Goal: Navigation & Orientation: Find specific page/section

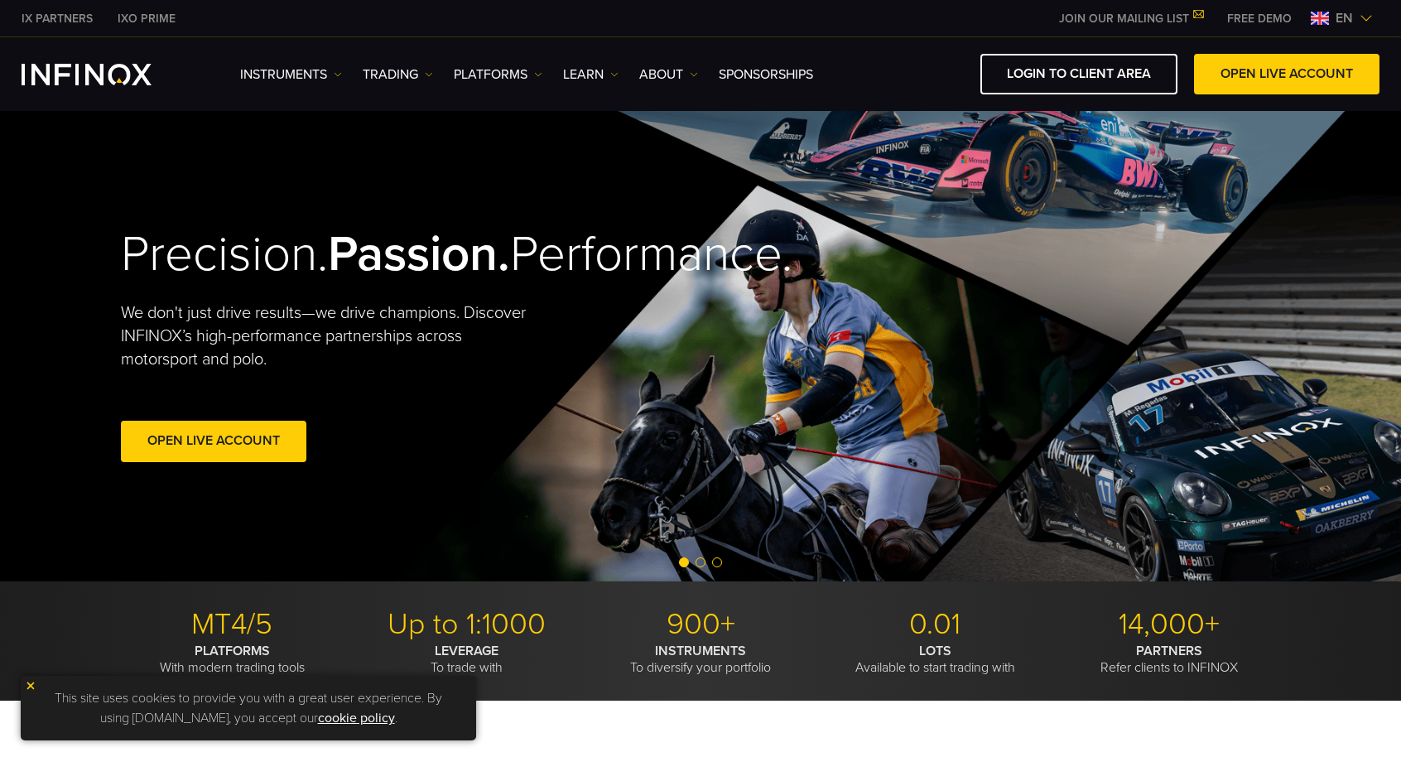
click at [1366, 16] on img at bounding box center [1365, 18] width 13 height 13
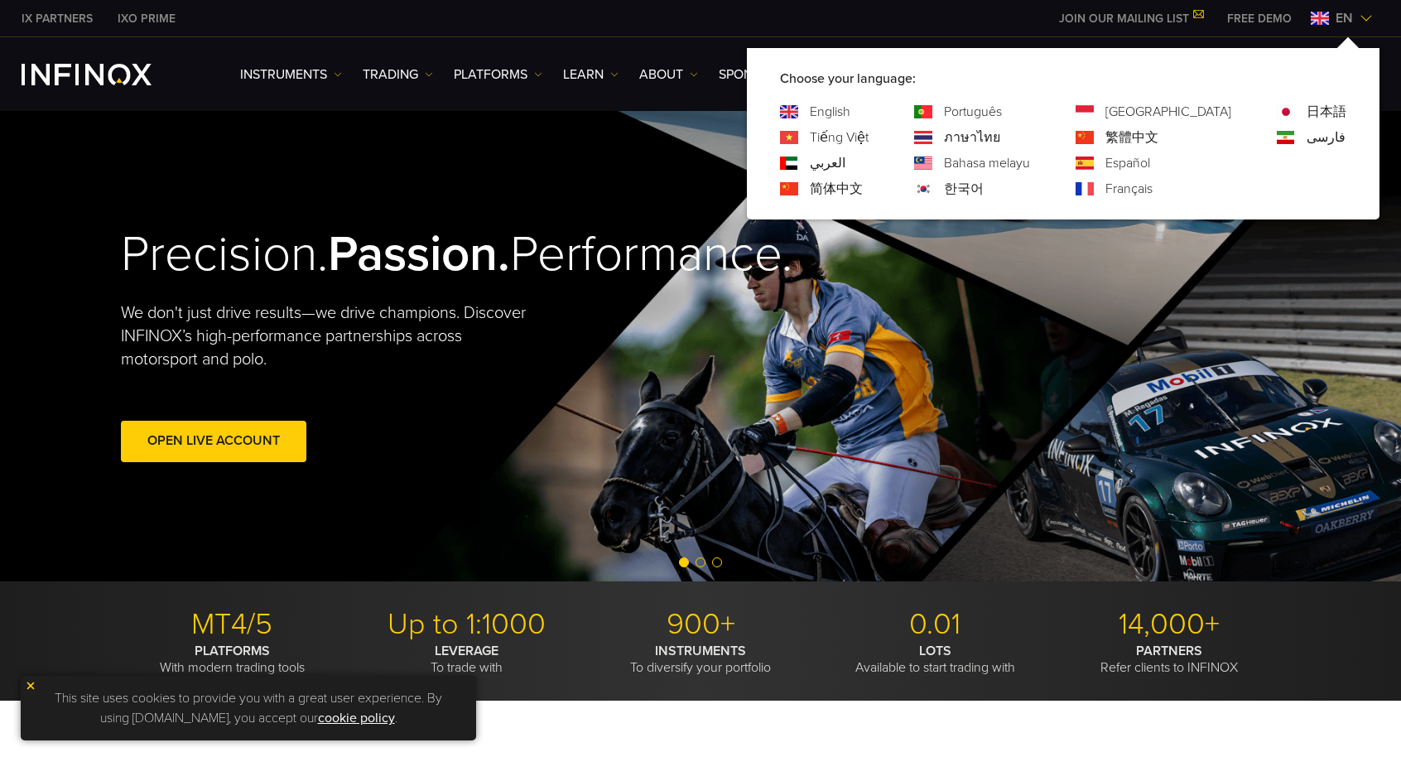
click at [984, 188] on link "한국어" at bounding box center [964, 189] width 40 height 20
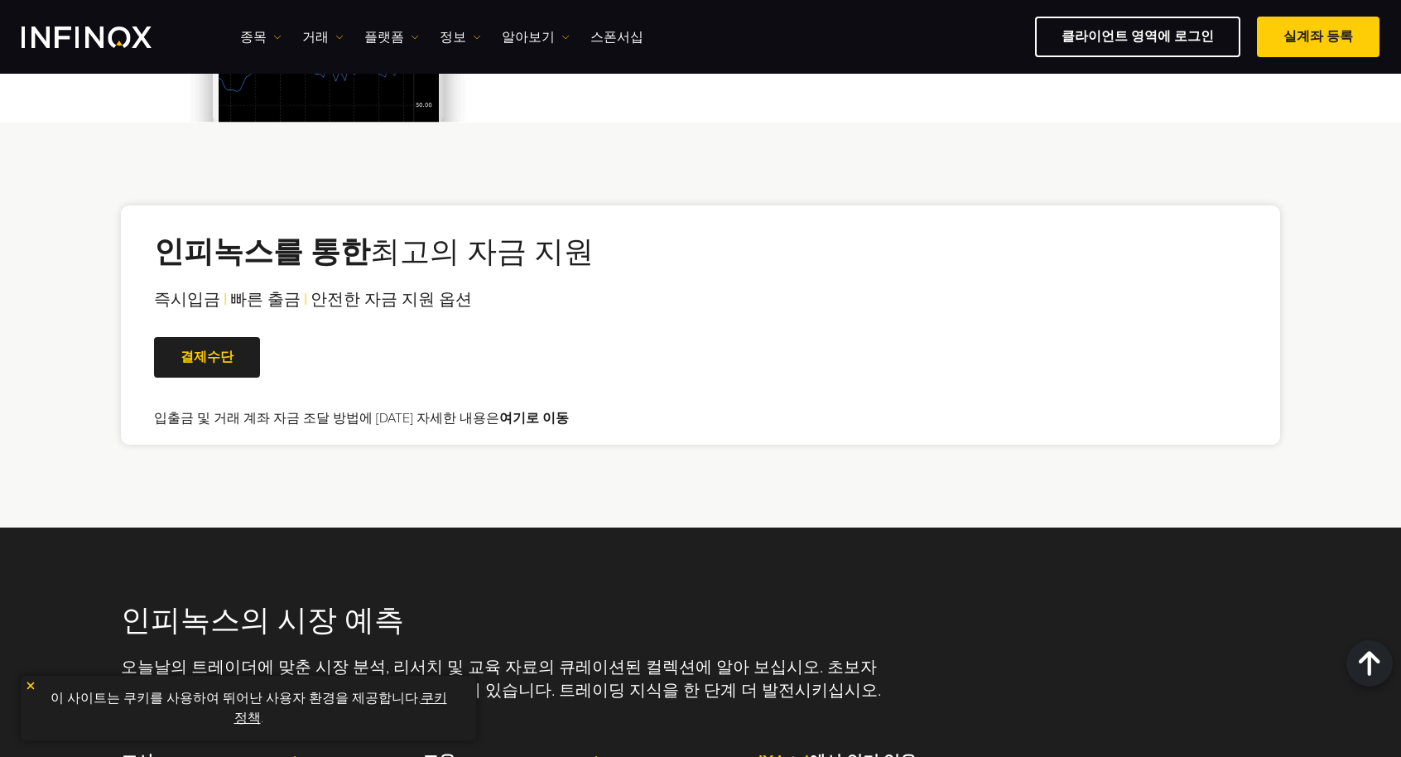
scroll to position [3229, 0]
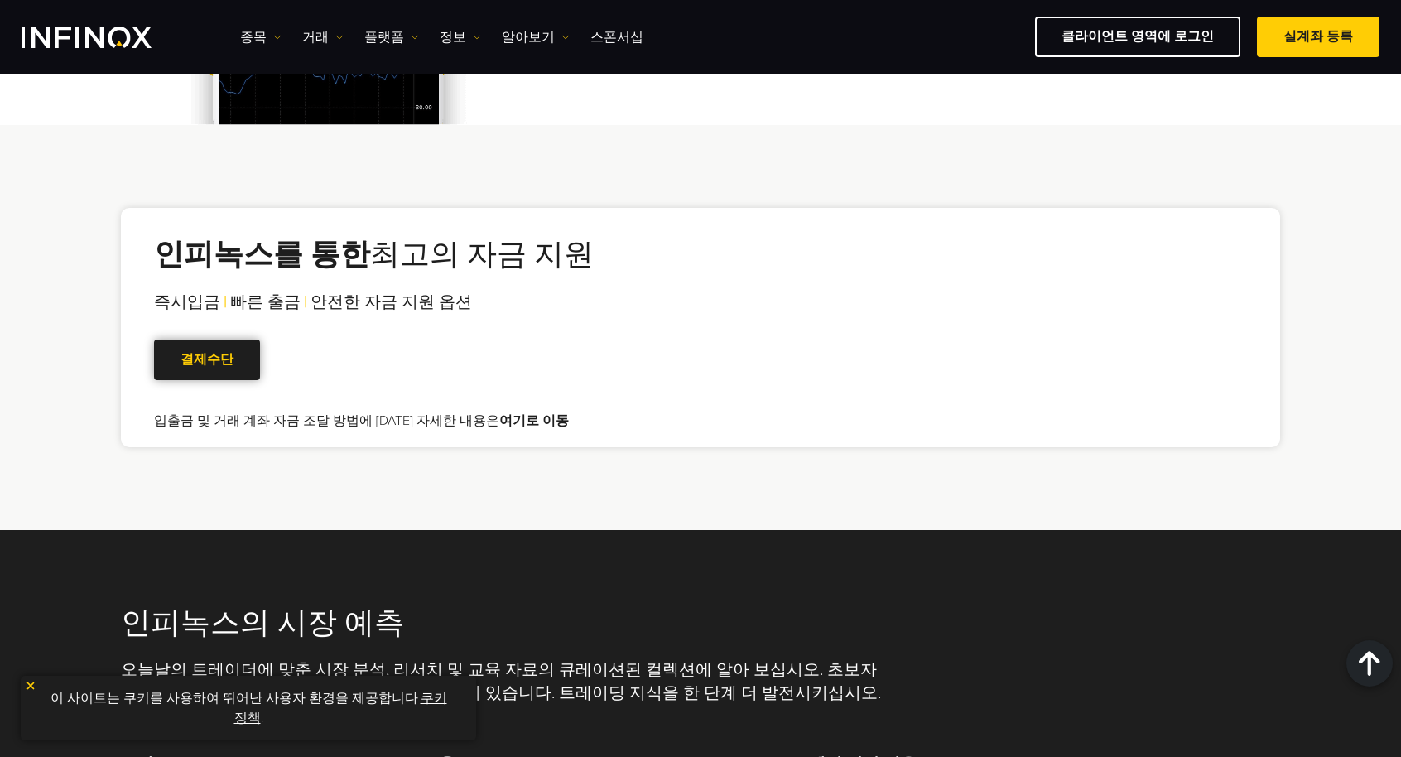
click at [233, 363] on link "결제수단" at bounding box center [207, 359] width 106 height 41
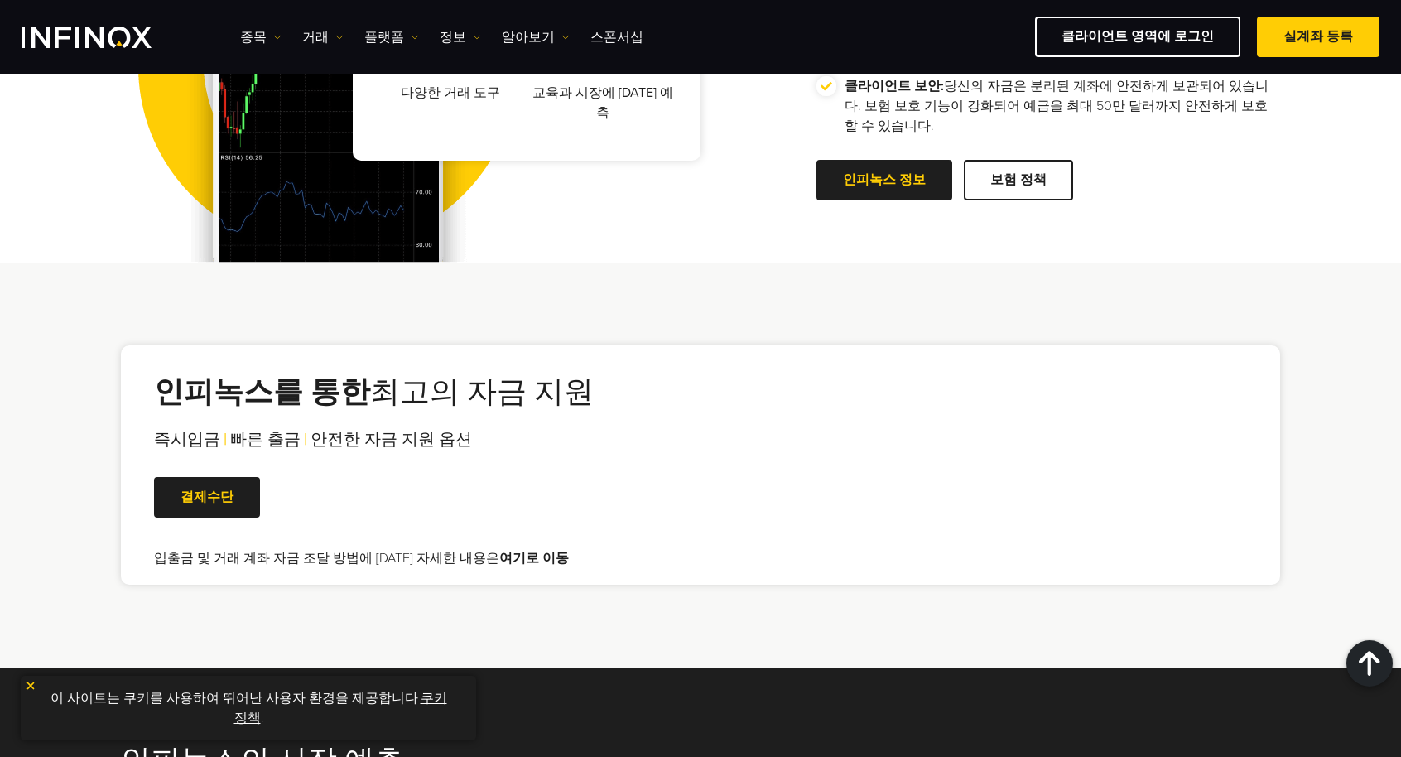
scroll to position [3187, 0]
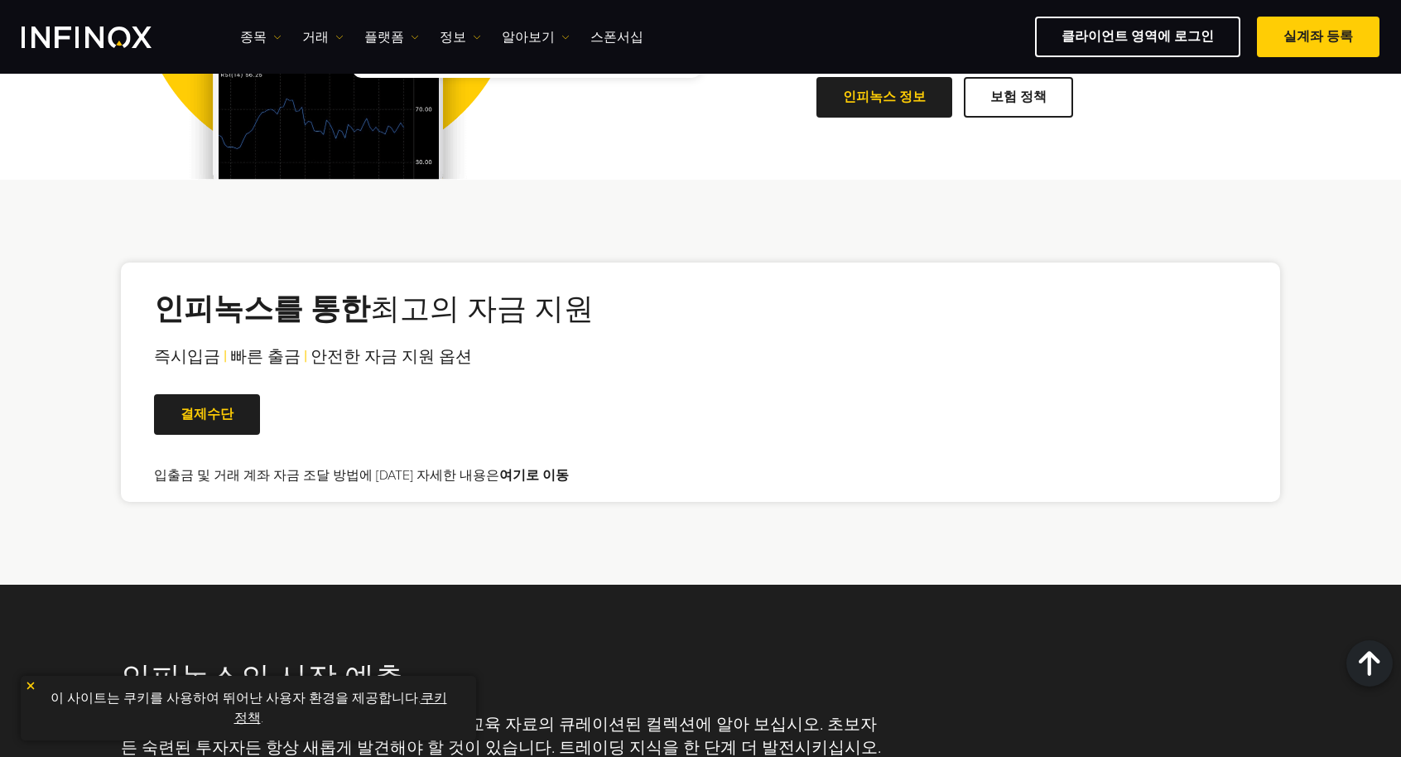
drag, startPoint x: 522, startPoint y: 471, endPoint x: 543, endPoint y: 478, distance: 22.5
click at [522, 472] on link "여기로 이동" at bounding box center [534, 475] width 70 height 17
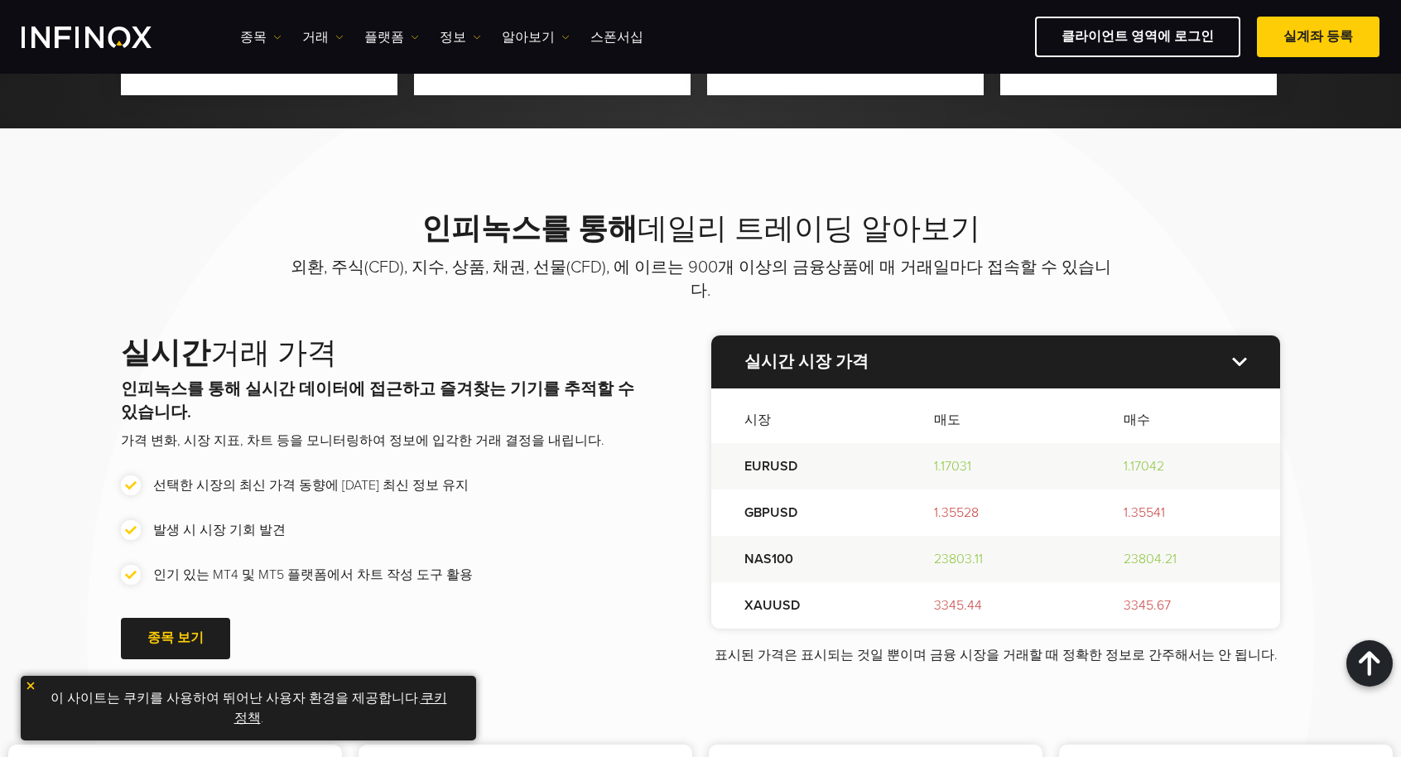
scroll to position [1601, 0]
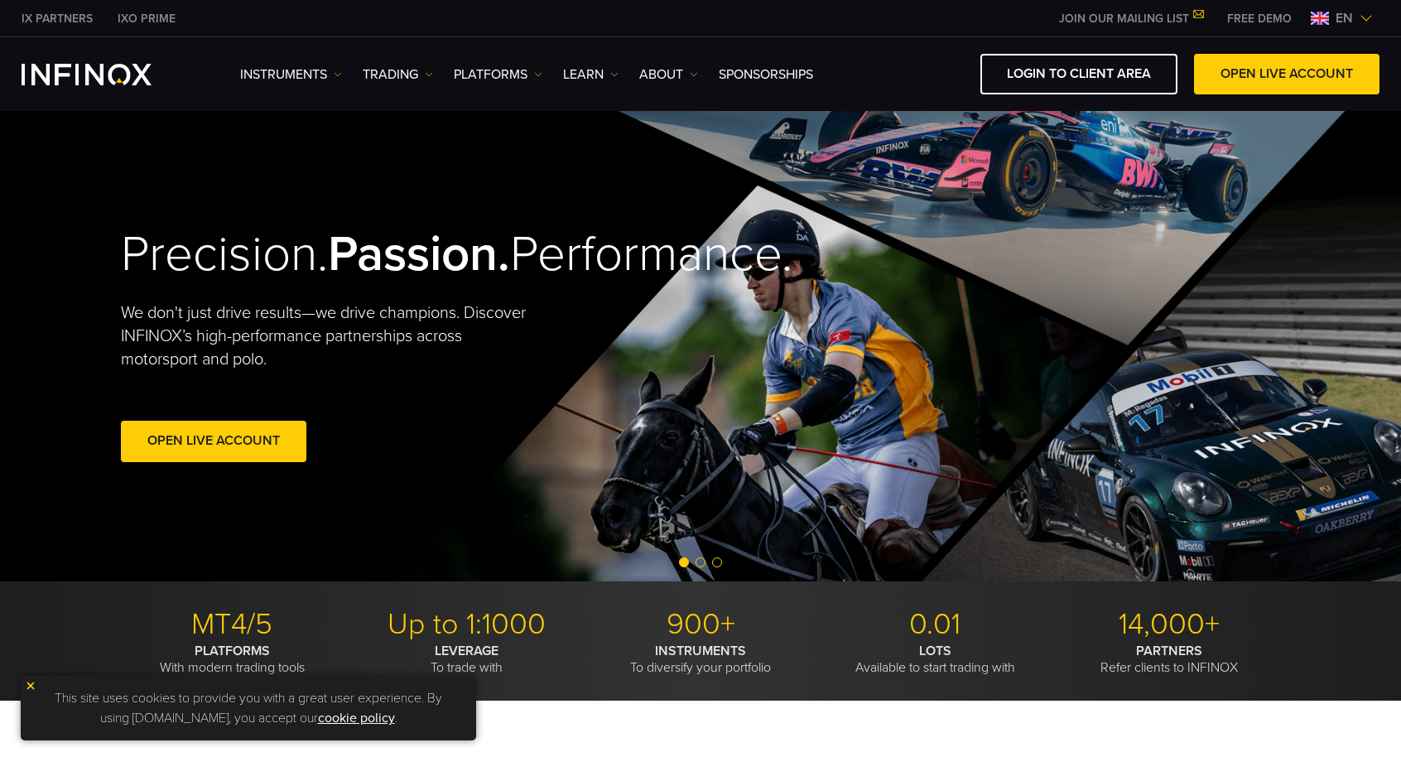
click at [1366, 17] on img at bounding box center [1365, 18] width 13 height 13
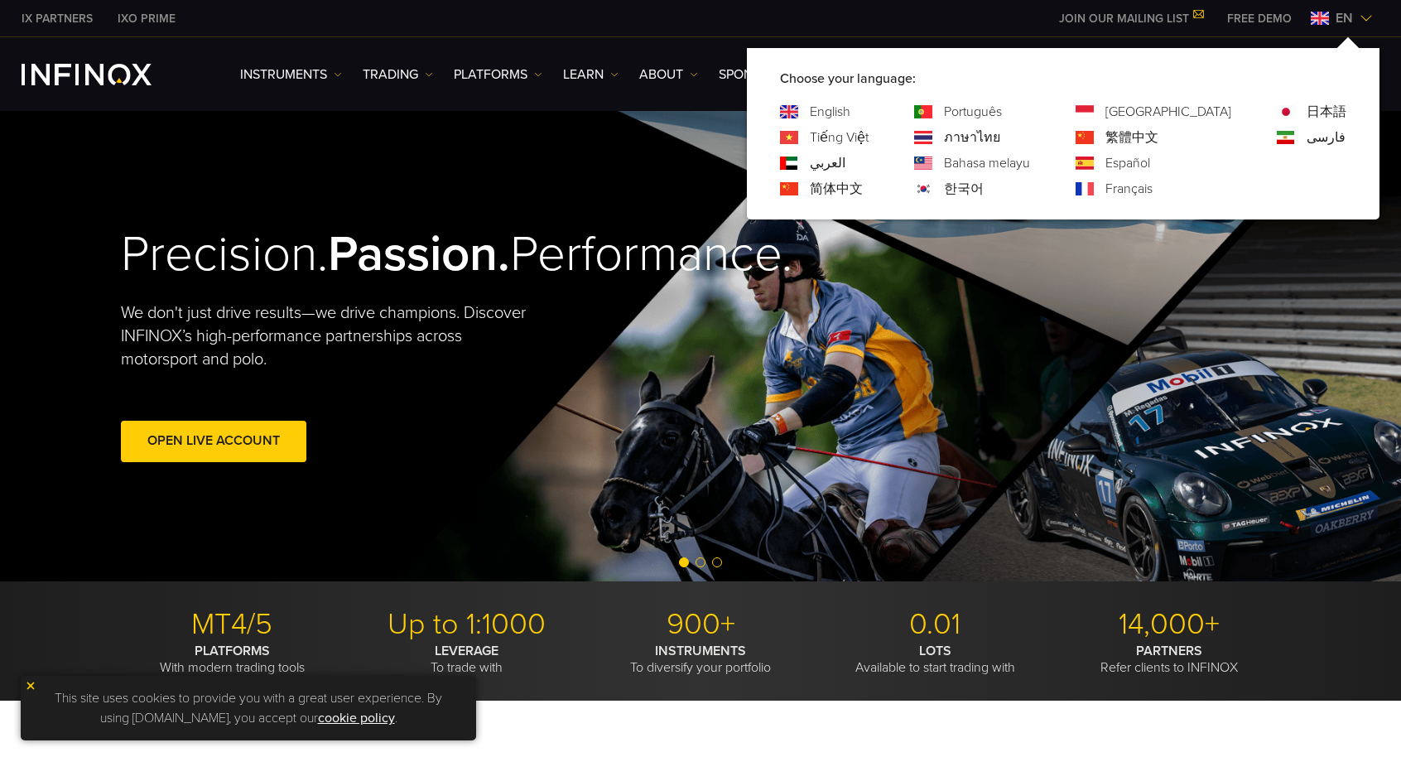
click at [984, 191] on link "한국어" at bounding box center [964, 189] width 40 height 20
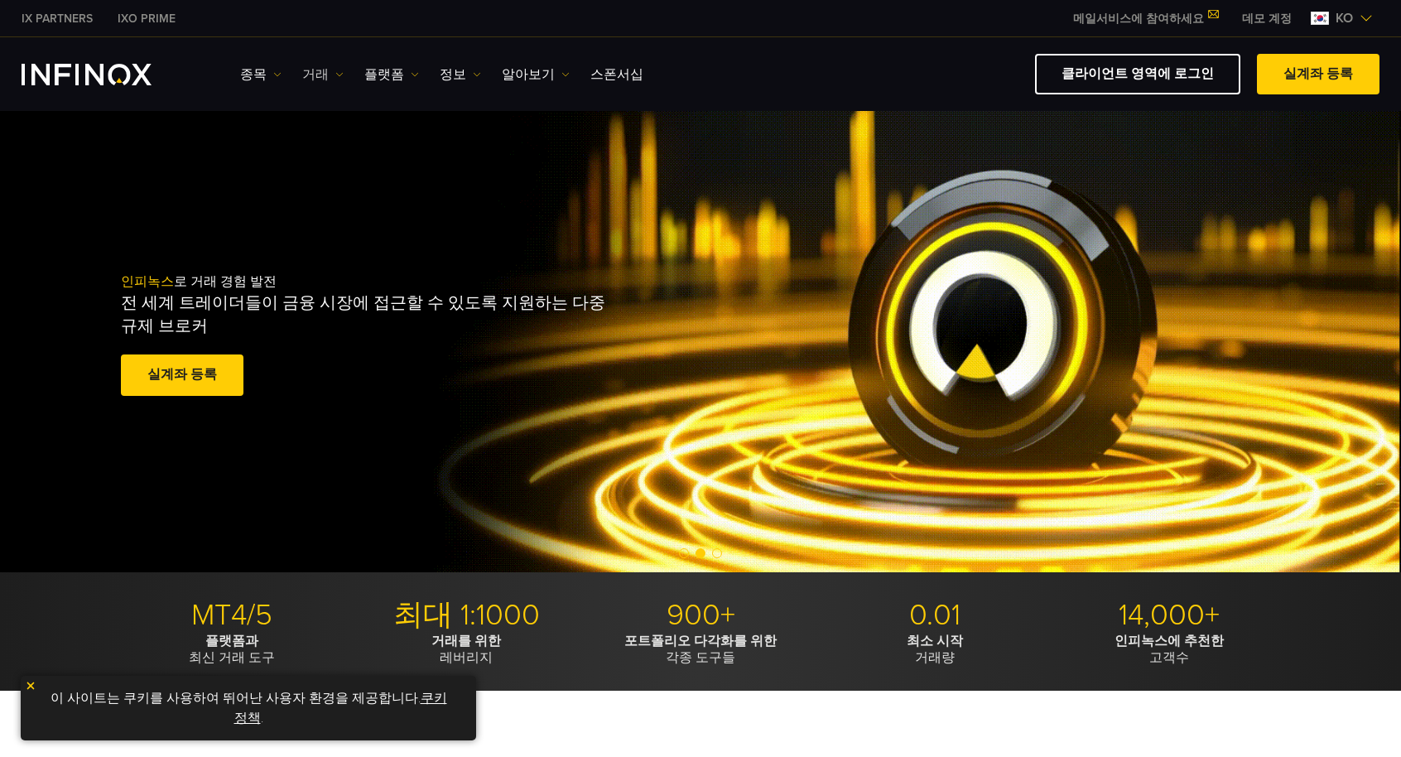
click at [336, 72] on img at bounding box center [339, 74] width 8 height 8
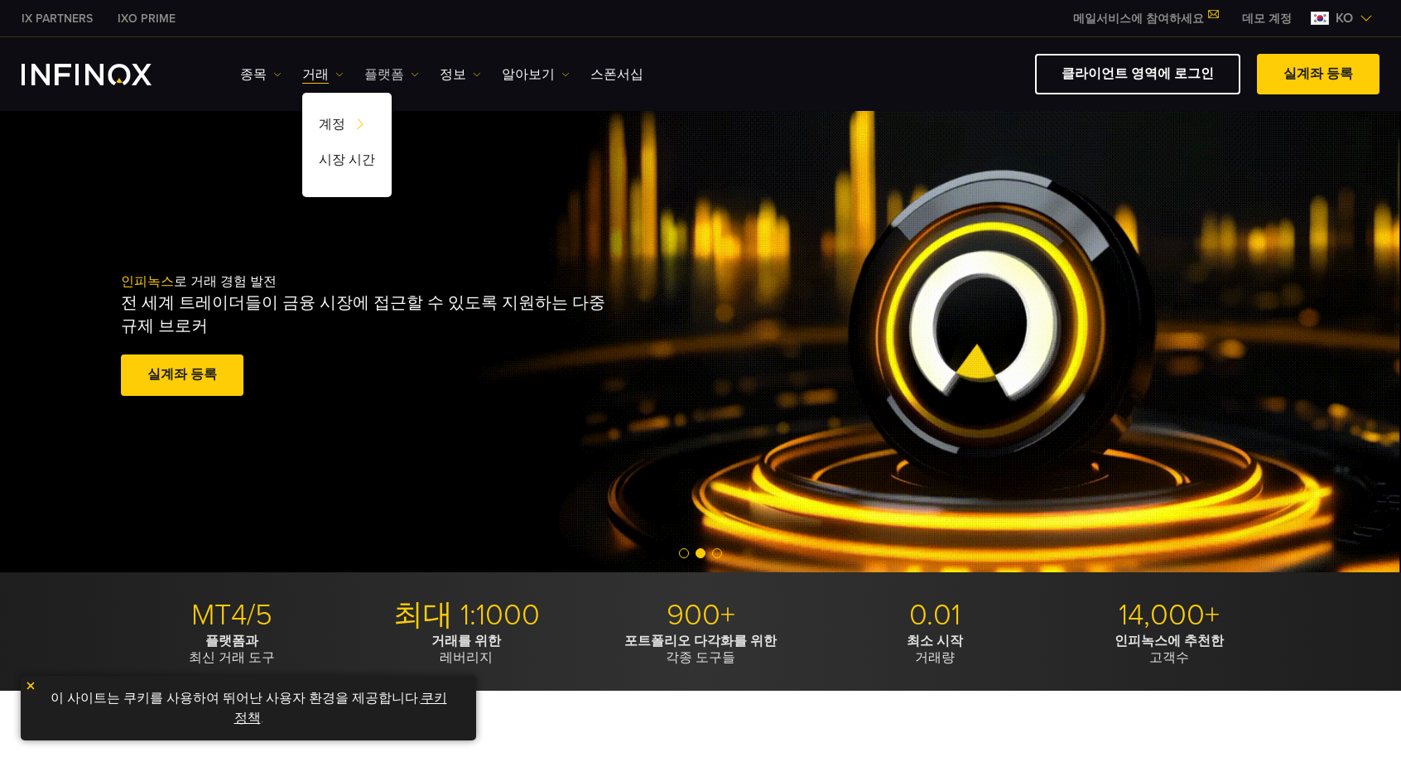
click at [414, 76] on img at bounding box center [415, 74] width 8 height 8
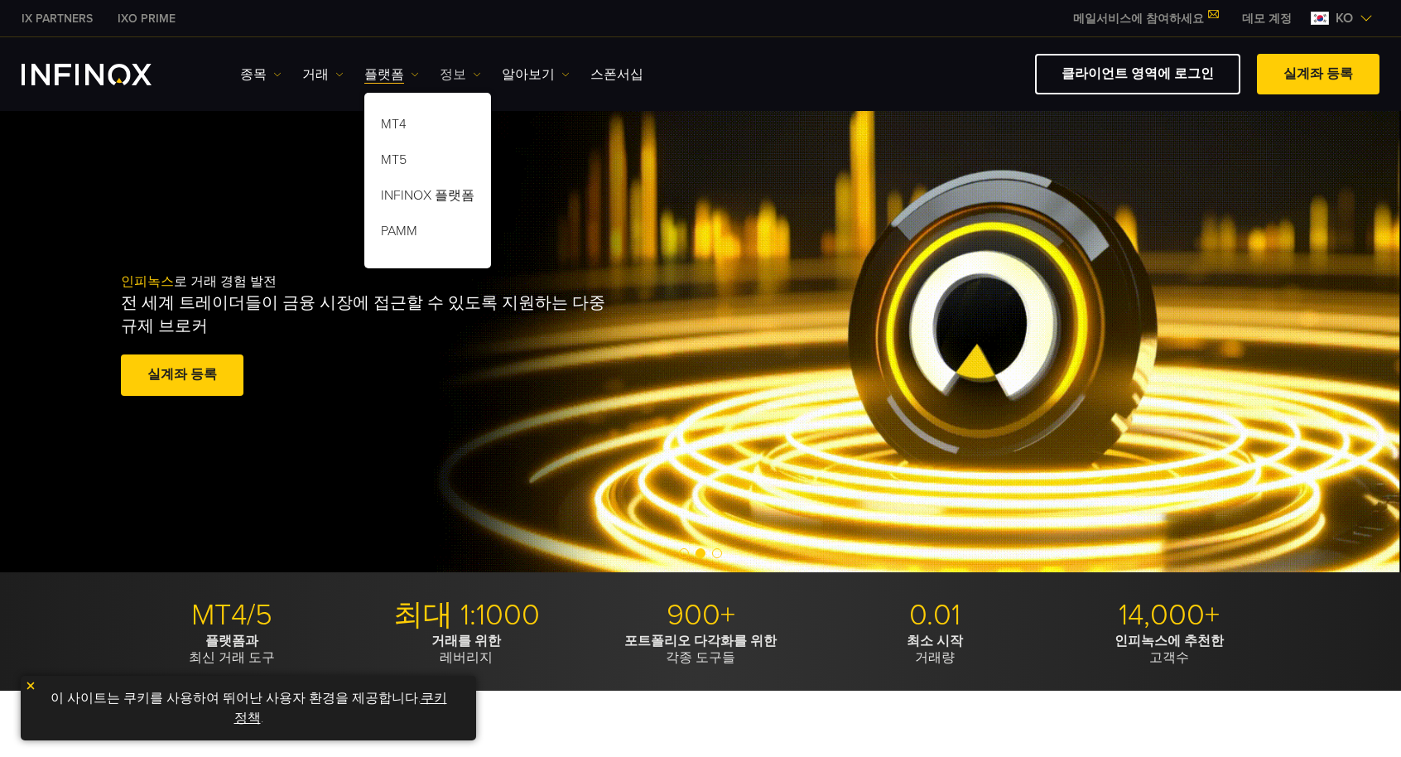
click at [480, 78] on link "정보" at bounding box center [460, 75] width 41 height 20
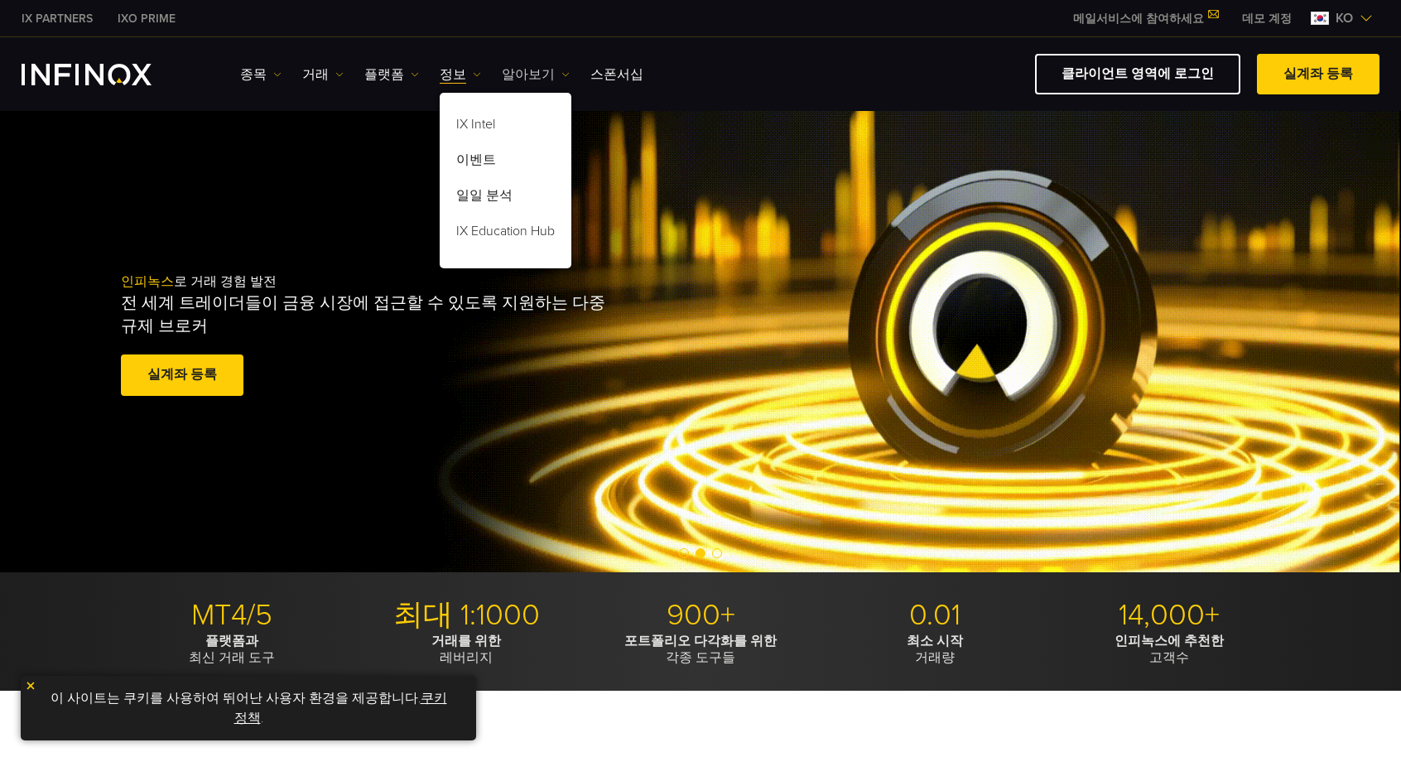
click at [568, 80] on link "알아보기" at bounding box center [536, 75] width 68 height 20
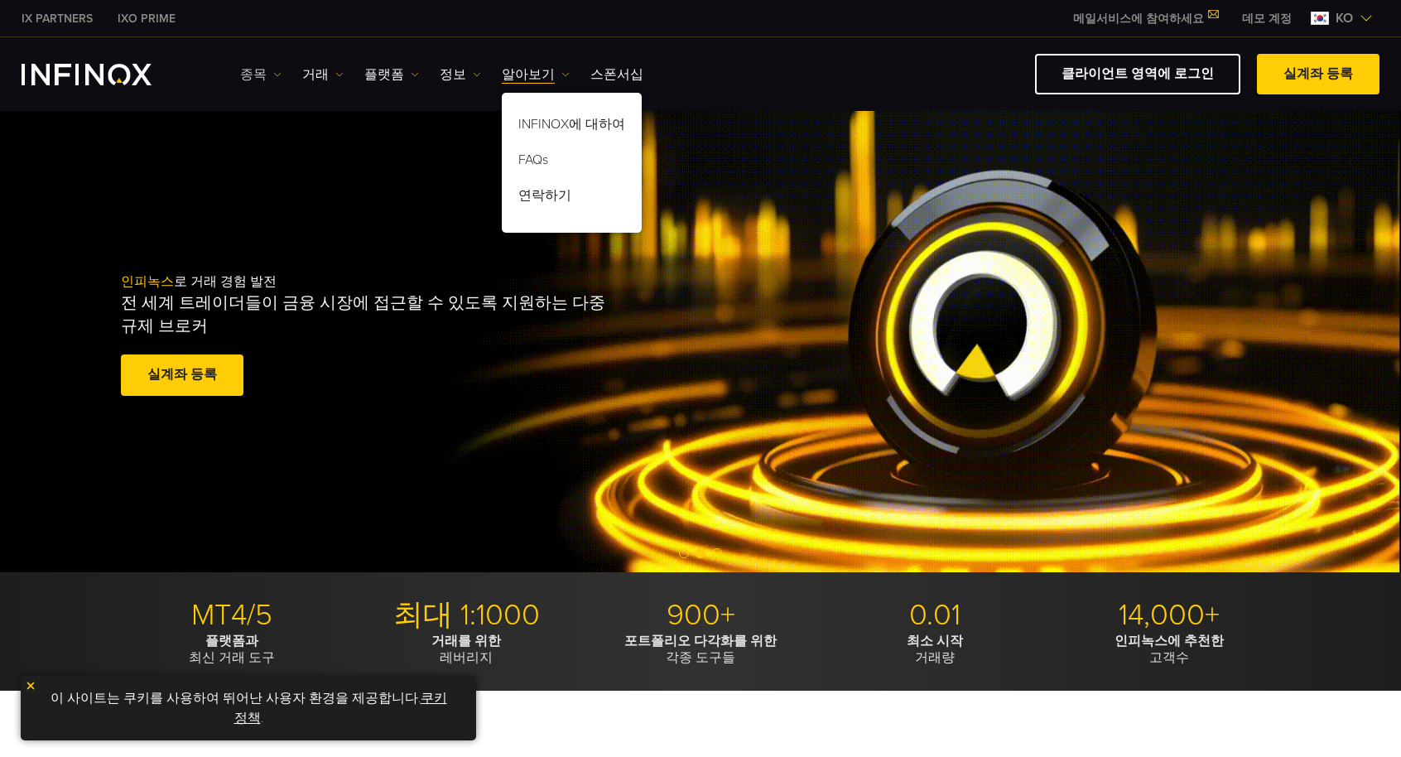
click at [265, 75] on link "종목" at bounding box center [260, 75] width 41 height 20
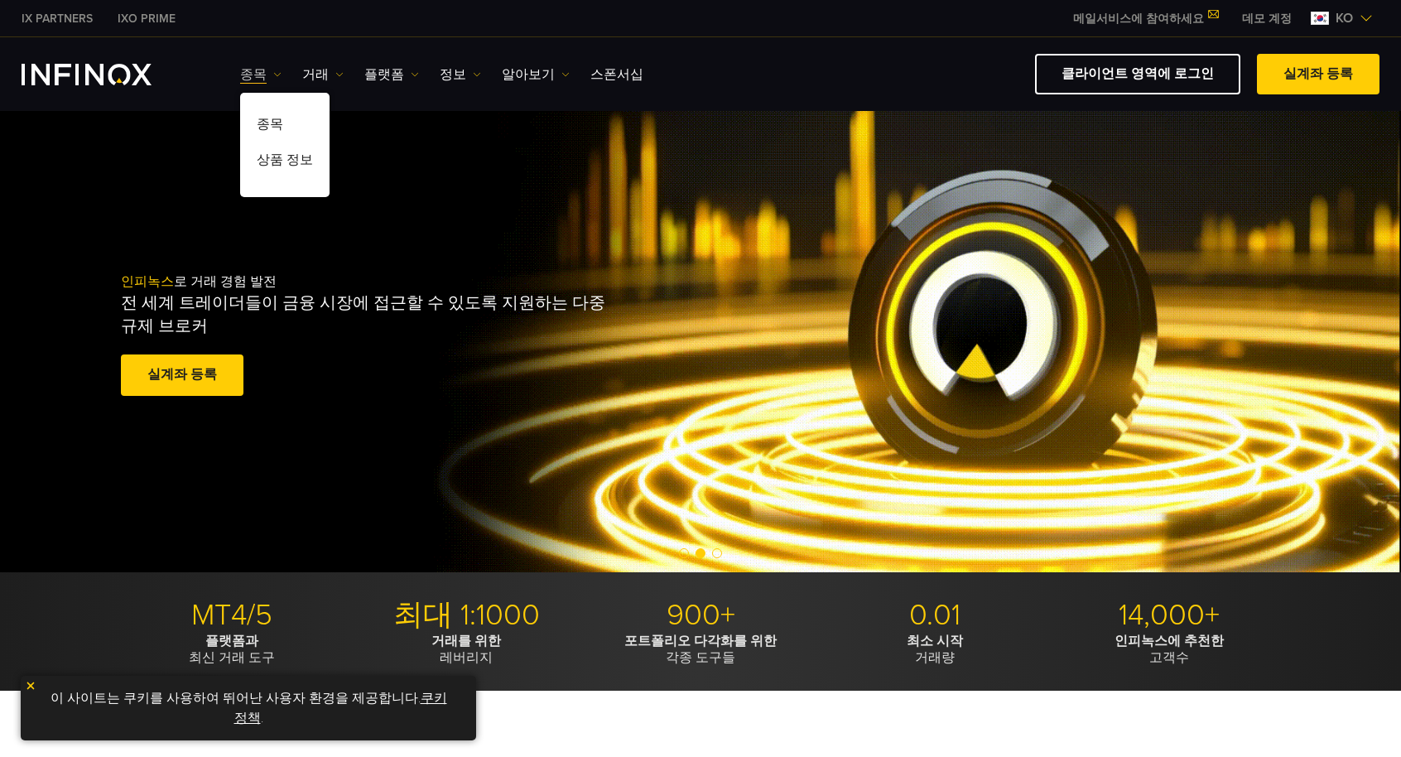
click at [265, 75] on link "종목" at bounding box center [260, 75] width 41 height 20
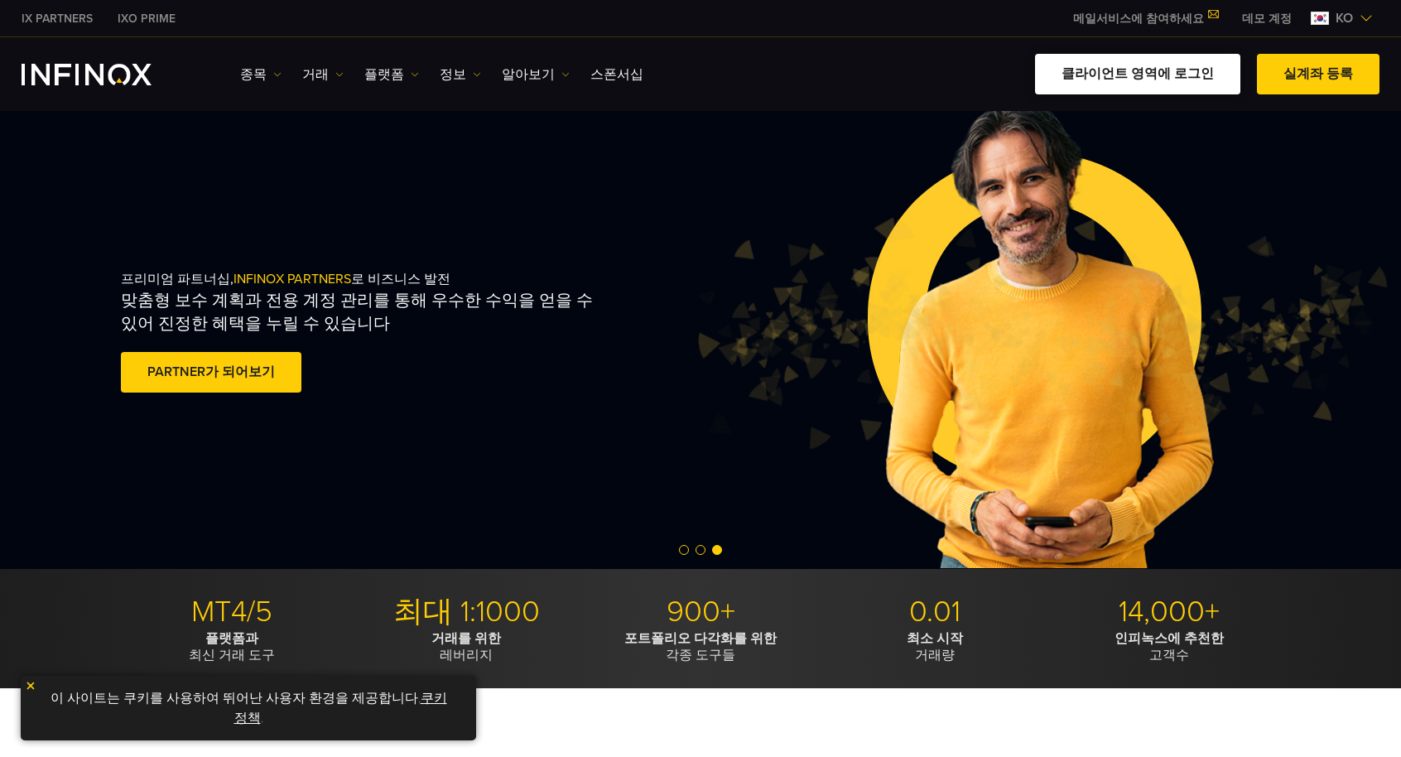
click at [1152, 72] on link "클라이언트 영역에 로그인" at bounding box center [1137, 74] width 205 height 41
